Goal: Contribute content

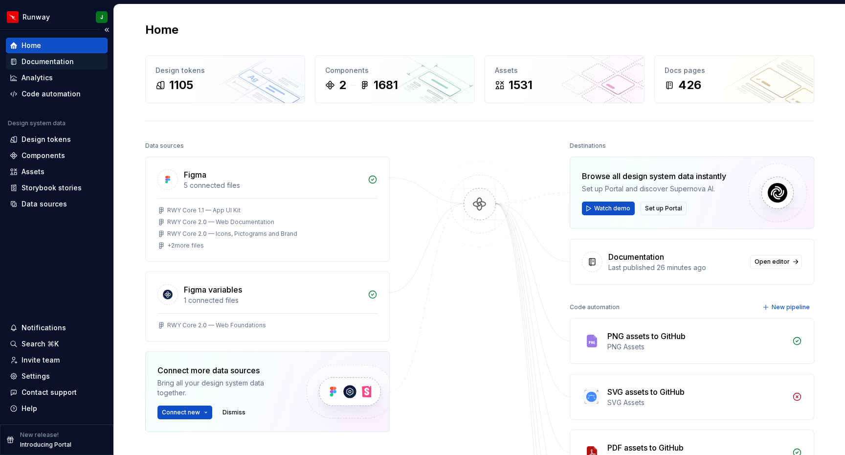
click at [67, 60] on div "Documentation" at bounding box center [48, 62] width 52 height 10
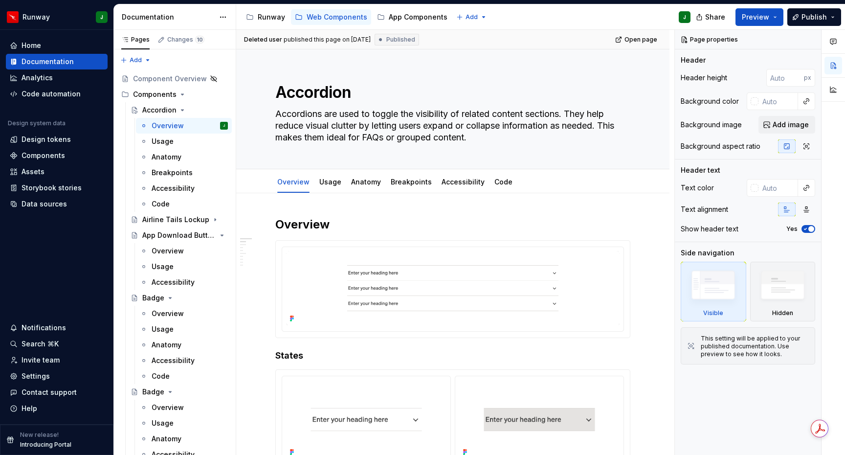
type textarea "*"
